Goal: Task Accomplishment & Management: Manage account settings

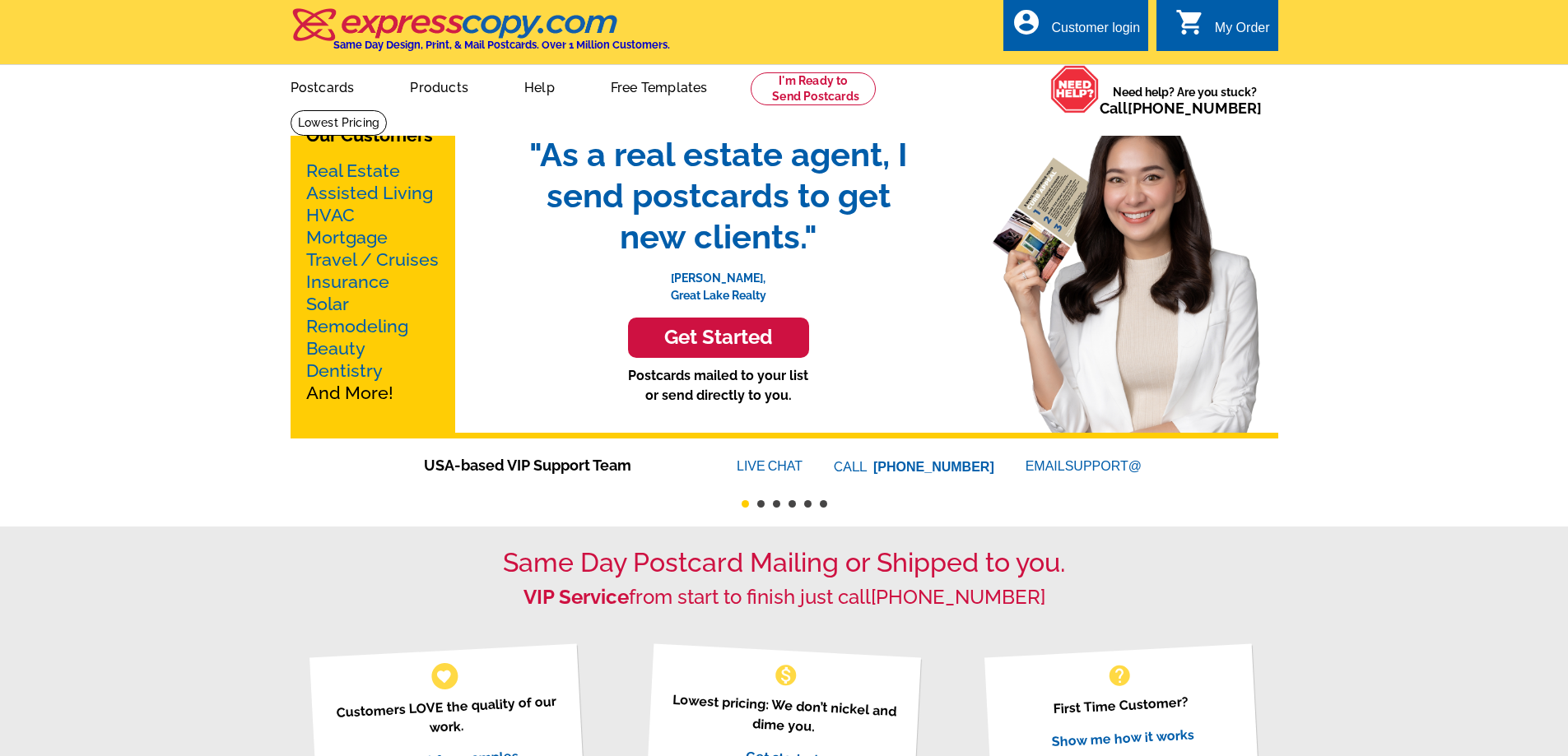
click at [1094, 25] on div "Customer login" at bounding box center [1095, 32] width 89 height 23
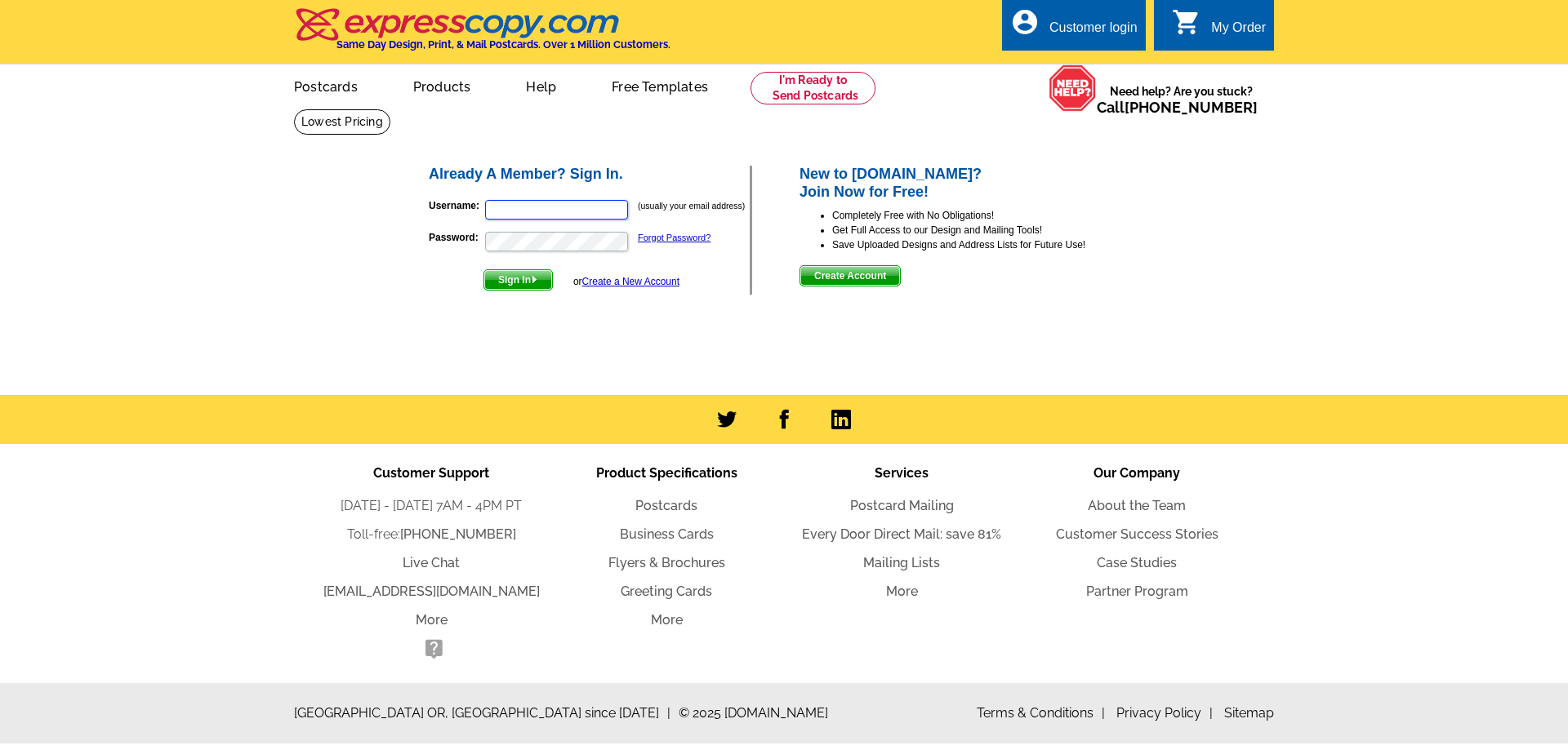
click at [526, 210] on input "Username:" at bounding box center [556, 210] width 143 height 19
type input "[PERSON_NAME][EMAIL_ADDRESS][DOMAIN_NAME]"
click at [524, 284] on span "Sign In" at bounding box center [518, 279] width 68 height 19
